Goal: Use online tool/utility

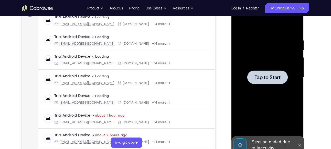
click at [270, 87] on div at bounding box center [267, 77] width 65 height 143
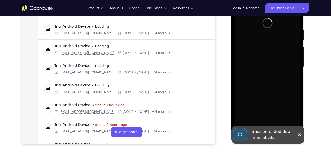
scroll to position [93, 0]
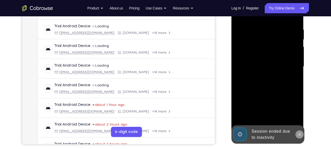
click at [300, 135] on icon at bounding box center [299, 135] width 4 height 4
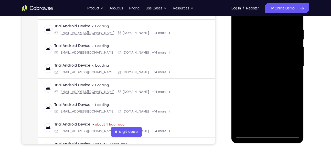
click at [269, 133] on div at bounding box center [267, 66] width 65 height 143
click at [294, 115] on div at bounding box center [267, 66] width 65 height 143
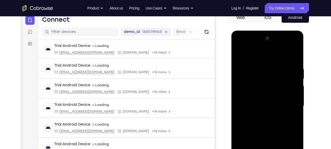
scroll to position [55, 0]
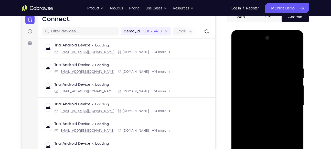
click at [248, 45] on div at bounding box center [267, 105] width 65 height 143
click at [287, 101] on div at bounding box center [267, 105] width 65 height 143
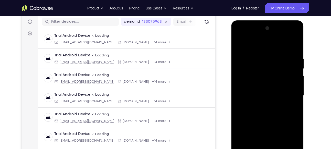
scroll to position [65, 0]
click at [263, 104] on div at bounding box center [267, 95] width 65 height 143
click at [262, 91] on div at bounding box center [267, 95] width 65 height 143
click at [262, 84] on div at bounding box center [267, 95] width 65 height 143
click at [265, 93] on div at bounding box center [267, 95] width 65 height 143
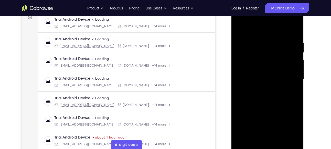
scroll to position [81, 0]
click at [265, 93] on div at bounding box center [267, 79] width 65 height 143
click at [267, 93] on div at bounding box center [267, 79] width 65 height 143
click at [268, 99] on div at bounding box center [267, 79] width 65 height 143
click at [263, 42] on div at bounding box center [267, 79] width 65 height 143
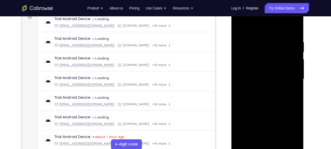
click at [287, 136] on div at bounding box center [267, 79] width 65 height 143
click at [293, 31] on div at bounding box center [267, 79] width 65 height 143
click at [274, 38] on div at bounding box center [267, 79] width 65 height 143
click at [294, 30] on div at bounding box center [267, 79] width 65 height 143
click at [291, 37] on div at bounding box center [267, 79] width 65 height 143
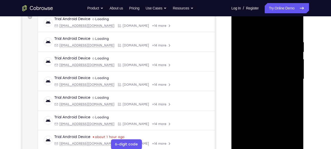
click at [296, 49] on div at bounding box center [267, 79] width 65 height 143
click at [294, 31] on div at bounding box center [267, 79] width 65 height 143
click at [296, 103] on div at bounding box center [267, 79] width 65 height 143
drag, startPoint x: 272, startPoint y: 101, endPoint x: 275, endPoint y: 71, distance: 30.3
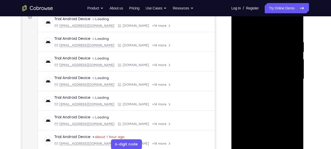
click at [275, 71] on div at bounding box center [267, 79] width 65 height 143
drag, startPoint x: 275, startPoint y: 71, endPoint x: 266, endPoint y: -14, distance: 85.4
click at [266, 4] on html "Online web based iOS Simulators and Android Emulators. Run iPhone, iPad, Mobile…" at bounding box center [267, 81] width 73 height 154
drag, startPoint x: 266, startPoint y: 69, endPoint x: 264, endPoint y: 28, distance: 41.1
click at [264, 28] on div at bounding box center [267, 79] width 65 height 143
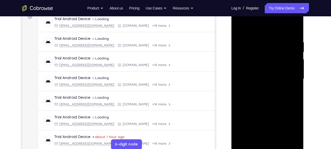
drag, startPoint x: 278, startPoint y: 51, endPoint x: 336, endPoint y: 162, distance: 124.9
click at [304, 149] on html "Online web based iOS Simulators and Android Emulators. Run iPhone, iPad, Mobile…" at bounding box center [267, 81] width 73 height 154
click at [291, 33] on div at bounding box center [267, 79] width 65 height 143
click at [293, 63] on div at bounding box center [267, 79] width 65 height 143
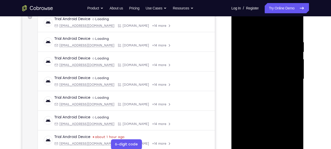
click at [293, 63] on div at bounding box center [267, 79] width 65 height 143
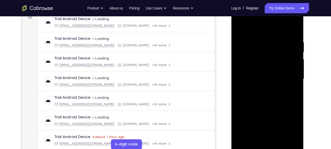
click at [293, 63] on div at bounding box center [267, 79] width 65 height 143
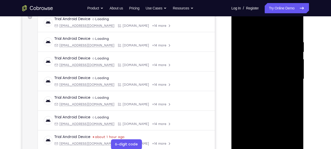
click at [293, 63] on div at bounding box center [267, 79] width 65 height 143
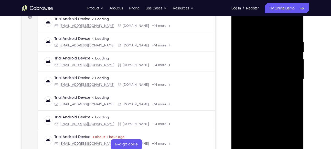
click at [293, 63] on div at bounding box center [267, 79] width 65 height 143
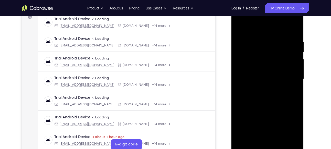
drag, startPoint x: 293, startPoint y: 63, endPoint x: 244, endPoint y: 72, distance: 49.6
click at [244, 72] on div at bounding box center [267, 79] width 65 height 143
click at [289, 60] on div at bounding box center [267, 79] width 65 height 143
click at [295, 57] on div at bounding box center [267, 79] width 65 height 143
drag, startPoint x: 295, startPoint y: 57, endPoint x: 249, endPoint y: 65, distance: 46.7
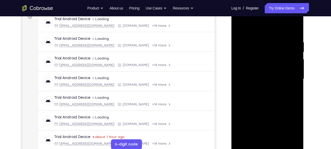
click at [249, 65] on div at bounding box center [267, 79] width 65 height 143
click at [294, 55] on div at bounding box center [267, 79] width 65 height 143
drag, startPoint x: 294, startPoint y: 55, endPoint x: 294, endPoint y: 52, distance: 2.8
click at [294, 52] on div at bounding box center [267, 79] width 65 height 143
drag, startPoint x: 294, startPoint y: 52, endPoint x: 274, endPoint y: 54, distance: 20.1
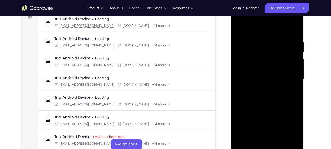
click at [274, 54] on div at bounding box center [267, 79] width 65 height 143
click at [287, 52] on div at bounding box center [267, 79] width 65 height 143
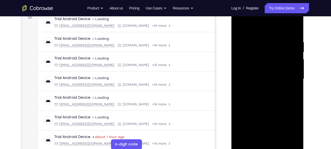
click at [287, 52] on div at bounding box center [267, 79] width 65 height 143
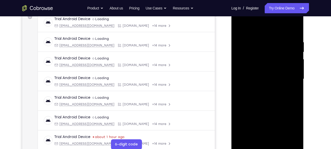
click at [293, 30] on div at bounding box center [267, 79] width 65 height 143
drag, startPoint x: 273, startPoint y: 51, endPoint x: 260, endPoint y: 137, distance: 87.9
click at [260, 137] on div at bounding box center [267, 79] width 65 height 143
drag, startPoint x: 284, startPoint y: 96, endPoint x: 284, endPoint y: 76, distance: 21.0
click at [284, 76] on div at bounding box center [267, 79] width 65 height 143
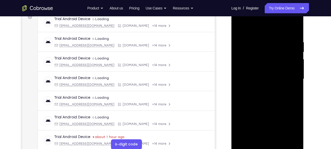
click at [295, 82] on div at bounding box center [267, 79] width 65 height 143
drag, startPoint x: 277, startPoint y: 37, endPoint x: 275, endPoint y: 110, distance: 72.7
click at [275, 110] on div at bounding box center [267, 79] width 65 height 143
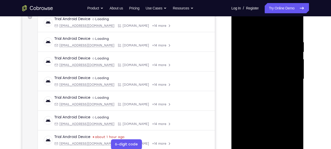
click at [260, 36] on div at bounding box center [267, 79] width 65 height 143
click at [290, 61] on div at bounding box center [267, 79] width 65 height 143
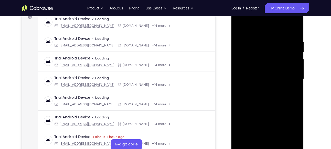
click at [290, 61] on div at bounding box center [267, 79] width 65 height 143
click at [295, 59] on div at bounding box center [267, 79] width 65 height 143
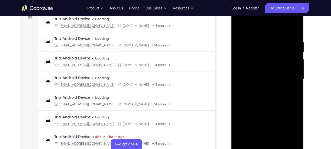
click at [295, 59] on div at bounding box center [267, 79] width 65 height 143
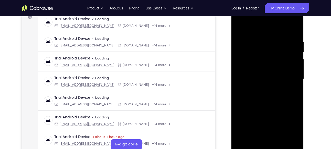
click at [295, 59] on div at bounding box center [267, 79] width 65 height 143
click at [293, 30] on div at bounding box center [267, 79] width 65 height 143
drag, startPoint x: 269, startPoint y: 40, endPoint x: 311, endPoint y: 162, distance: 129.0
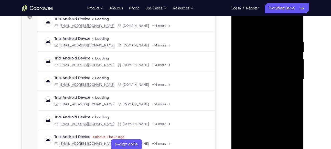
click at [304, 149] on html "Online web based iOS Simulators and Android Emulators. Run iPhone, iPad, Mobile…" at bounding box center [267, 81] width 73 height 154
click at [294, 102] on div at bounding box center [267, 79] width 65 height 143
click at [263, 43] on div at bounding box center [267, 79] width 65 height 143
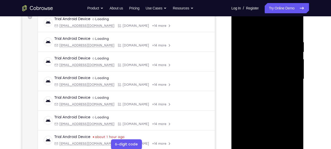
click at [294, 65] on div at bounding box center [267, 79] width 65 height 143
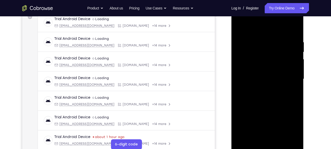
click at [294, 65] on div at bounding box center [267, 79] width 65 height 143
drag, startPoint x: 294, startPoint y: 65, endPoint x: 267, endPoint y: 69, distance: 26.9
click at [267, 69] on div at bounding box center [267, 79] width 65 height 143
drag, startPoint x: 294, startPoint y: 62, endPoint x: 248, endPoint y: 72, distance: 46.7
click at [248, 72] on div at bounding box center [267, 79] width 65 height 143
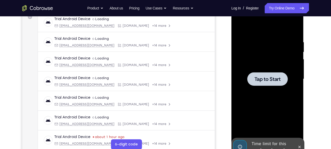
click at [271, 82] on span "Tap to Start" at bounding box center [267, 79] width 26 height 5
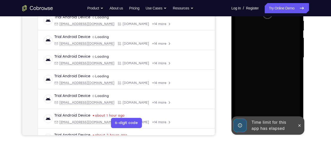
scroll to position [111, 0]
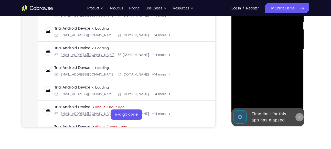
click at [300, 117] on icon at bounding box center [299, 117] width 4 height 4
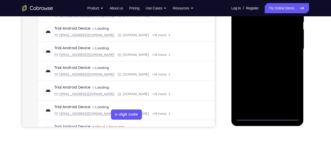
click at [270, 117] on div at bounding box center [267, 49] width 65 height 143
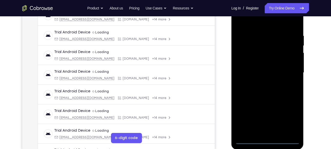
scroll to position [87, 0]
click at [289, 115] on div at bounding box center [267, 73] width 65 height 143
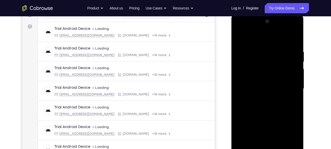
scroll to position [71, 0]
